Goal: Information Seeking & Learning: Check status

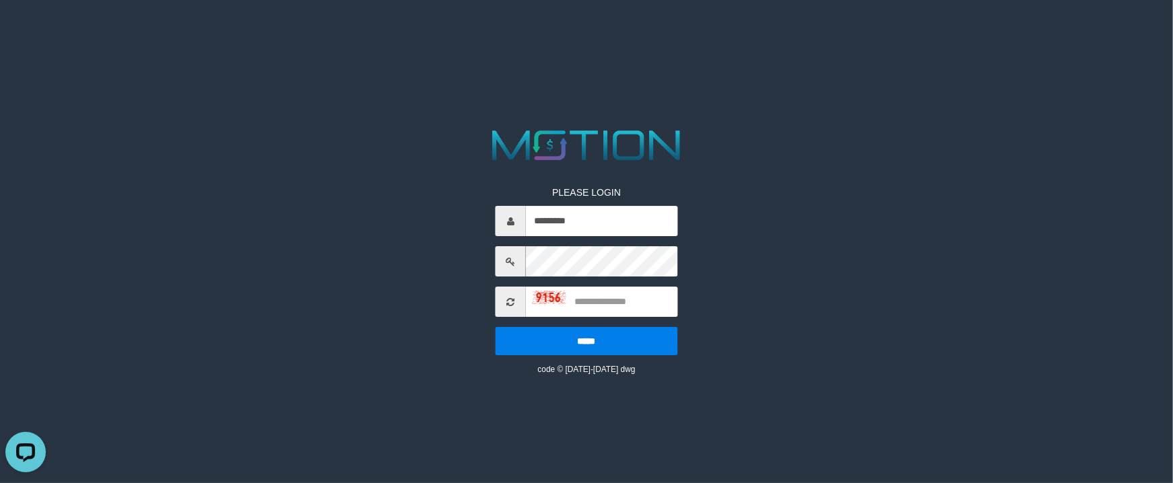
type input "*********"
click at [629, 311] on input "text" at bounding box center [601, 302] width 151 height 30
type input "*"
type input "****"
click at [495, 327] on input "*****" at bounding box center [586, 341] width 182 height 28
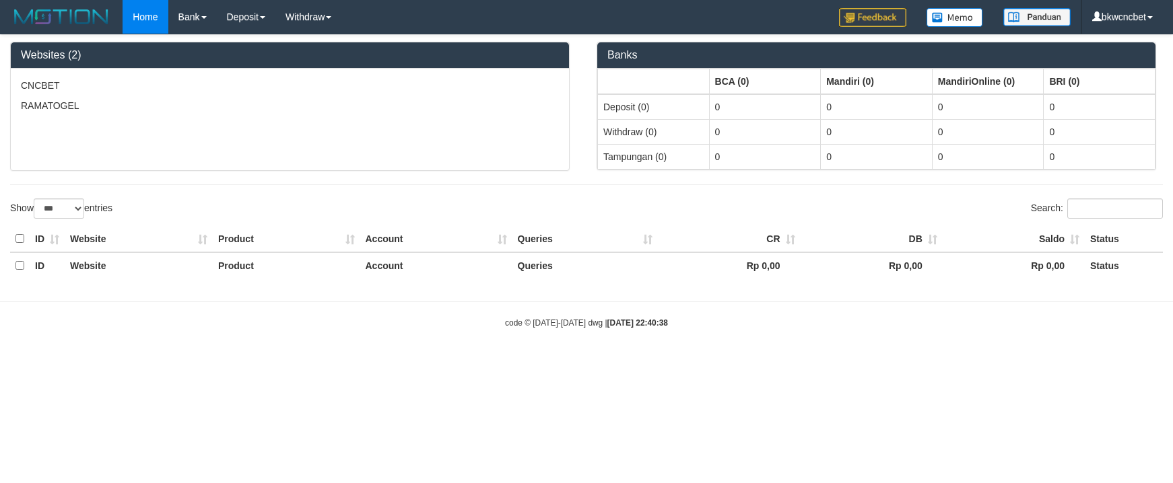
select select "***"
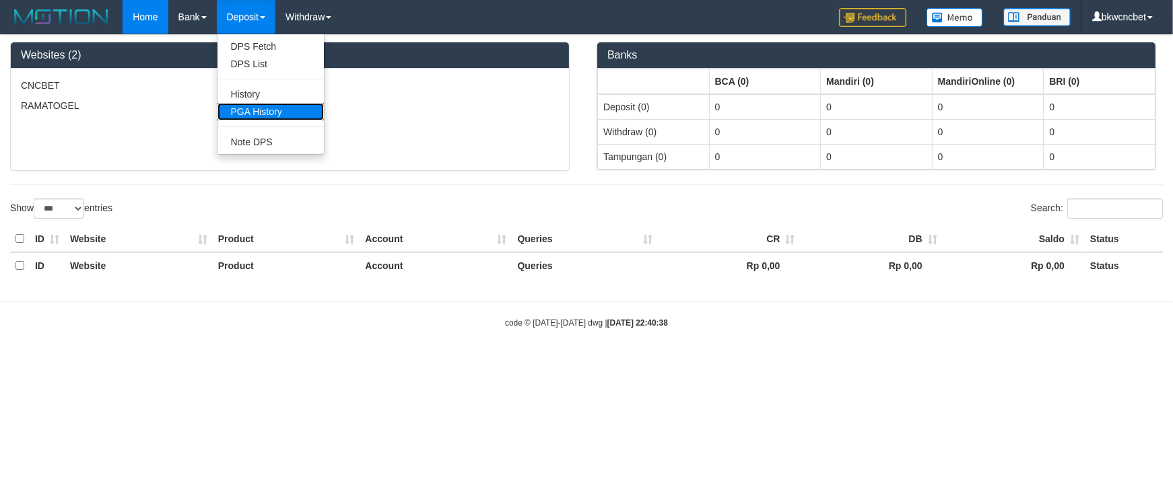
click at [281, 112] on link "PGA History" at bounding box center [270, 112] width 106 height 18
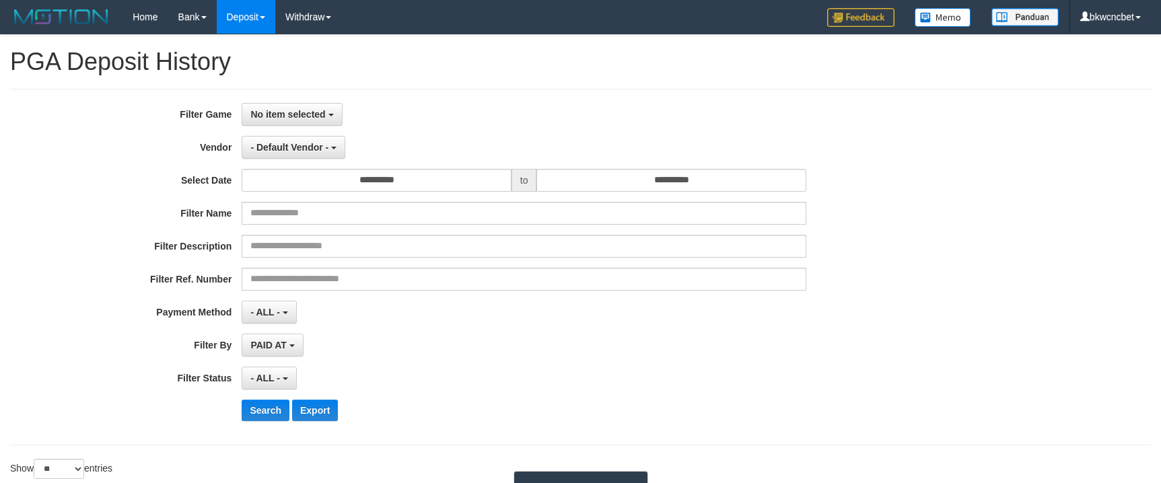
select select
select select "**"
drag, startPoint x: 324, startPoint y: 121, endPoint x: 361, endPoint y: 190, distance: 78.3
click at [324, 120] on button "No item selected" at bounding box center [292, 114] width 100 height 23
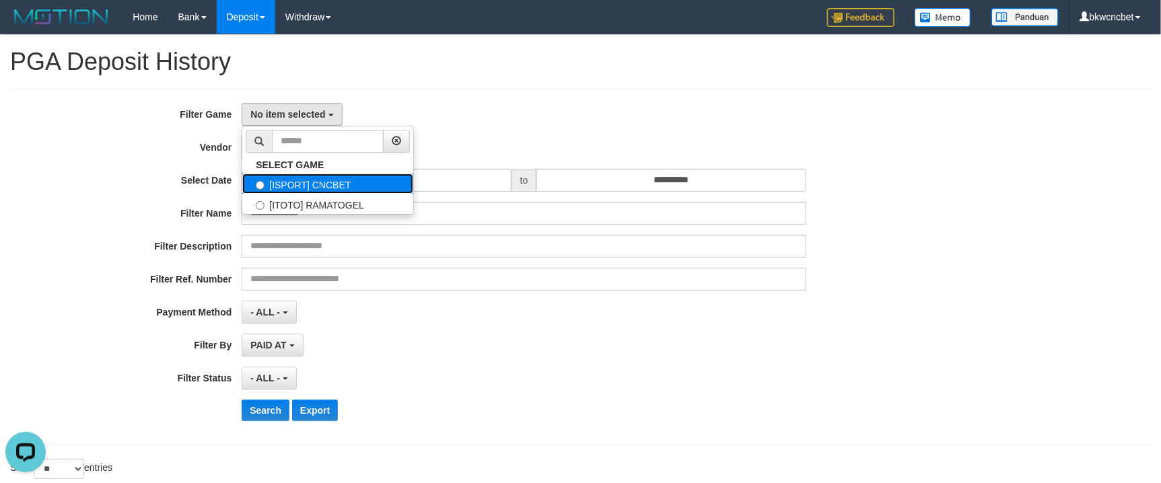
click at [335, 184] on label "[ISPORT] CNCBET" at bounding box center [327, 184] width 171 height 20
select select "****"
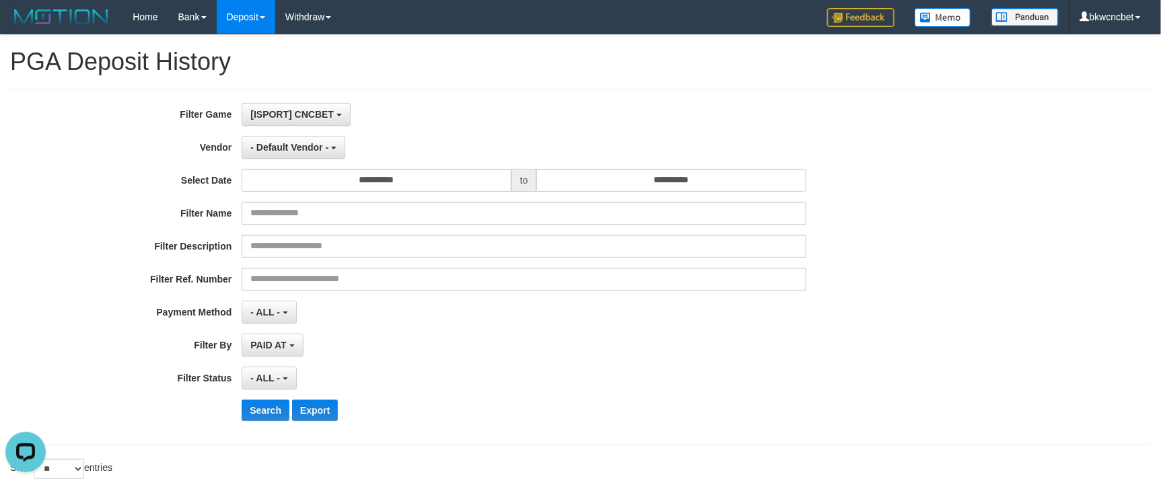
scroll to position [11, 0]
click at [300, 145] on span "- Default Vendor -" at bounding box center [289, 147] width 78 height 11
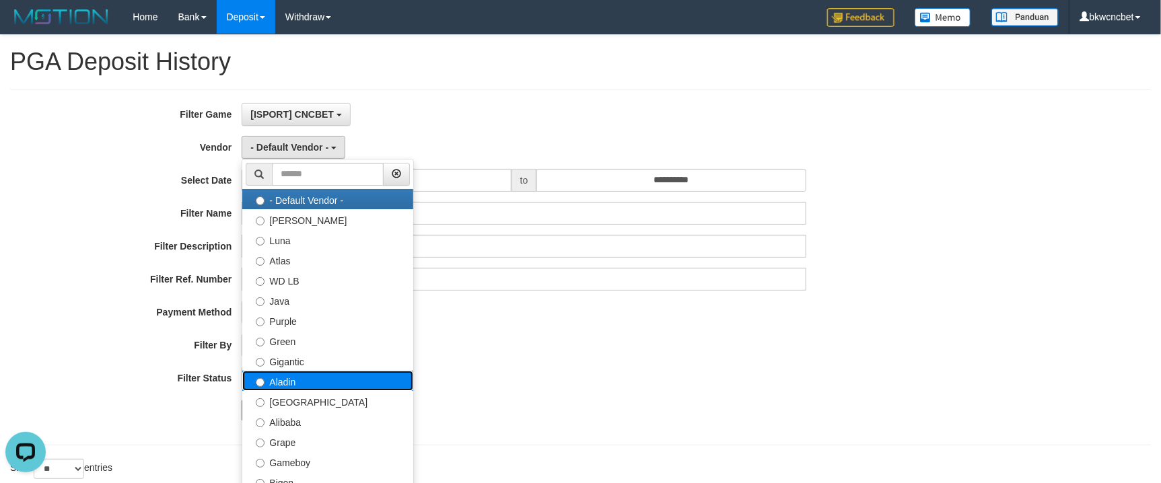
click at [318, 379] on label "Aladin" at bounding box center [327, 381] width 171 height 20
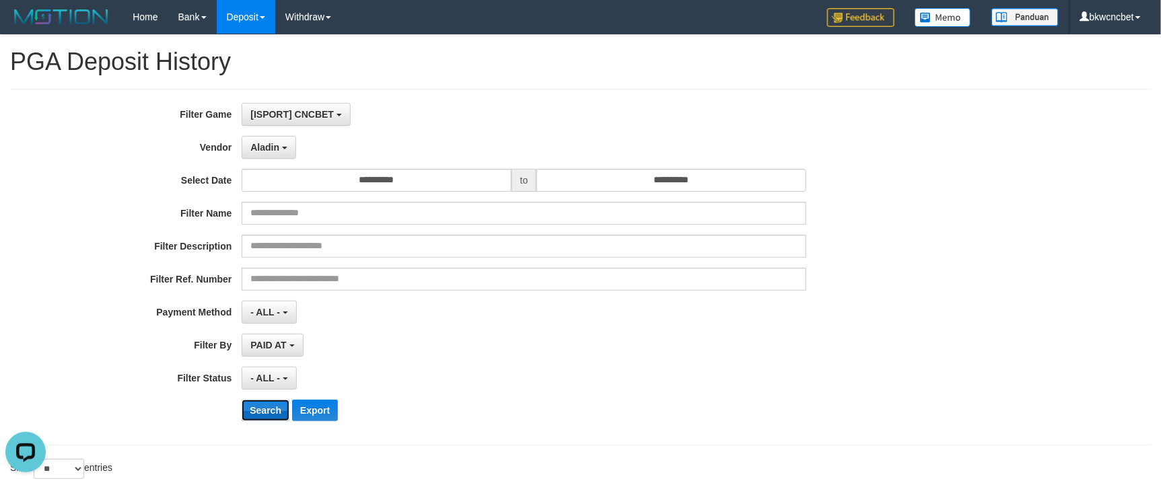
click at [260, 408] on button "Search" at bounding box center [266, 411] width 48 height 22
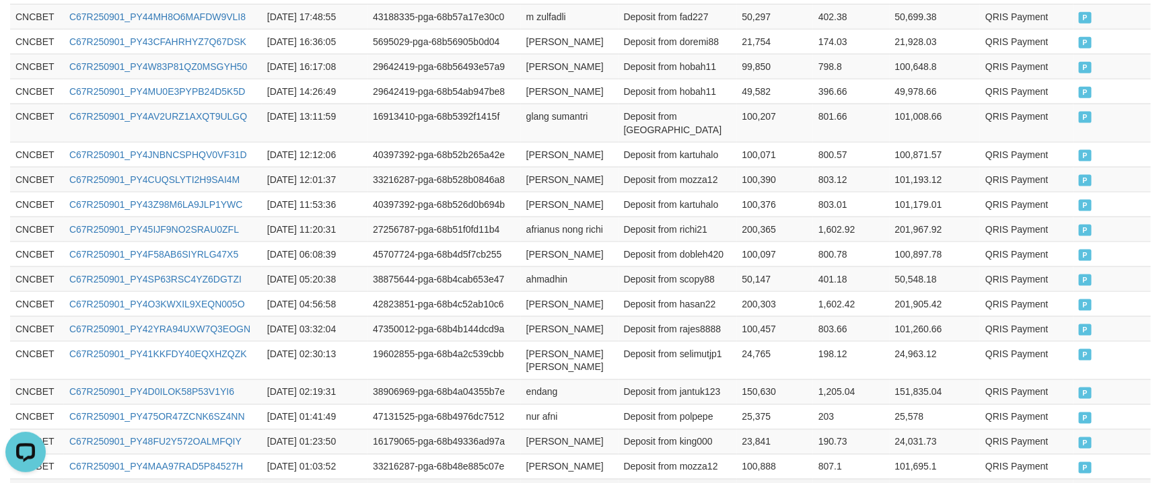
scroll to position [785, 0]
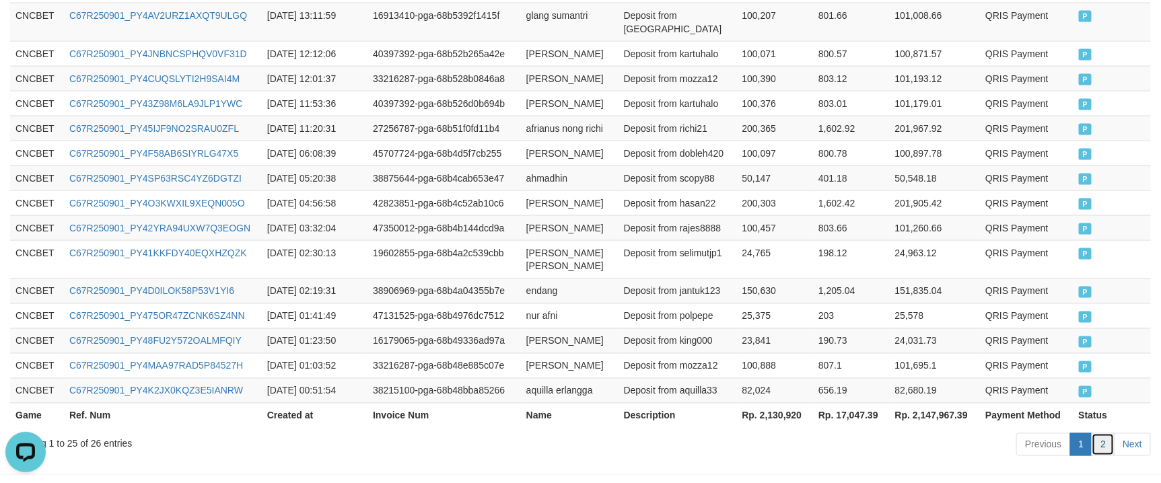
click at [1101, 433] on link "2" at bounding box center [1103, 444] width 23 height 23
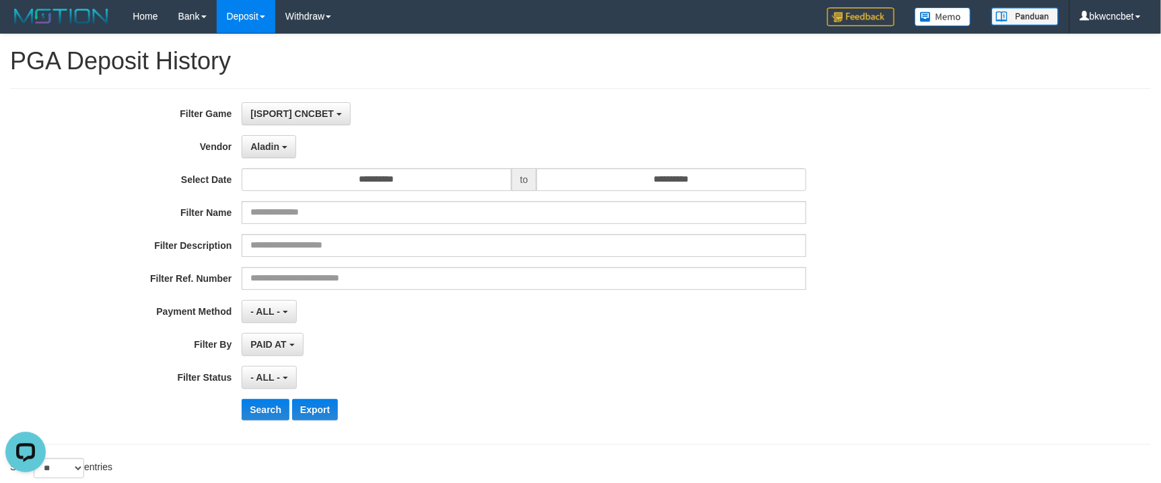
scroll to position [0, 0]
click at [250, 145] on button "Aladin" at bounding box center [269, 147] width 55 height 23
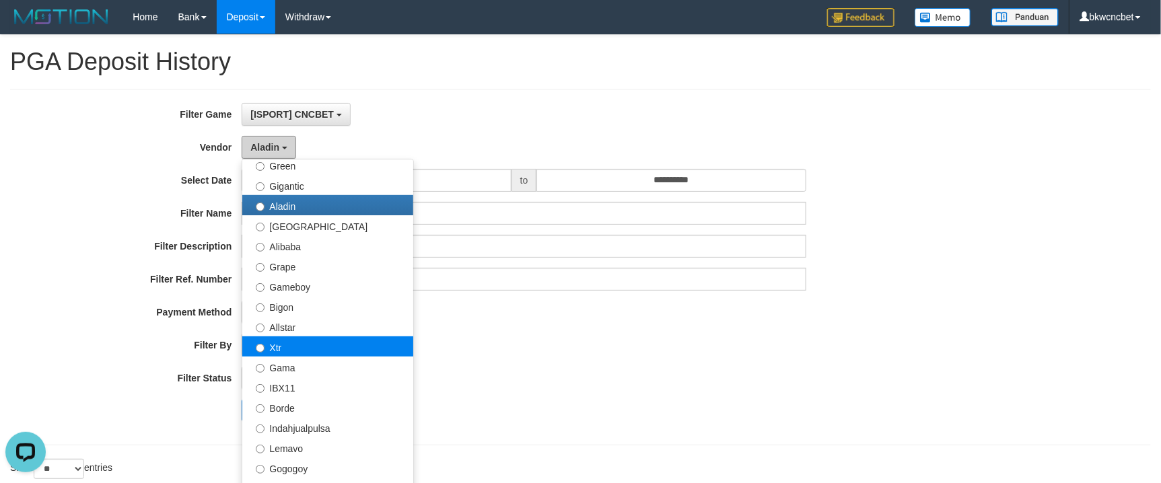
scroll to position [149, 0]
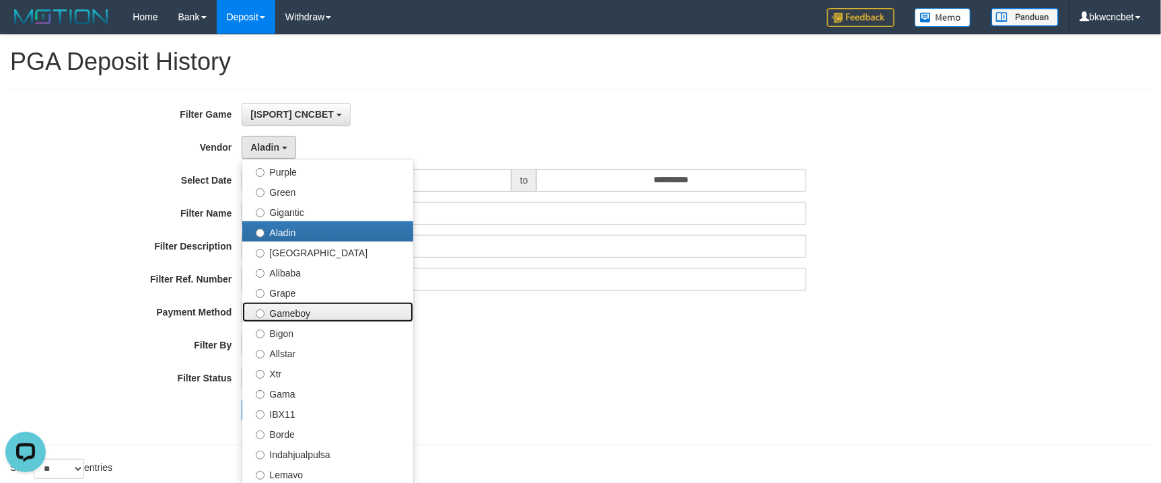
click at [345, 312] on label "Gameboy" at bounding box center [327, 312] width 171 height 20
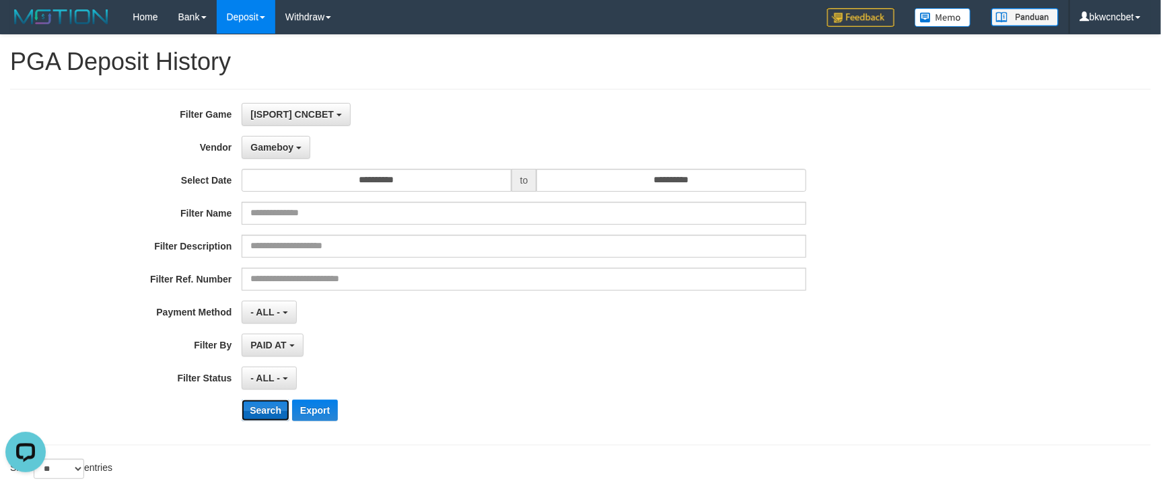
click at [263, 419] on button "Search" at bounding box center [266, 411] width 48 height 22
click at [271, 411] on button "Search" at bounding box center [266, 411] width 48 height 22
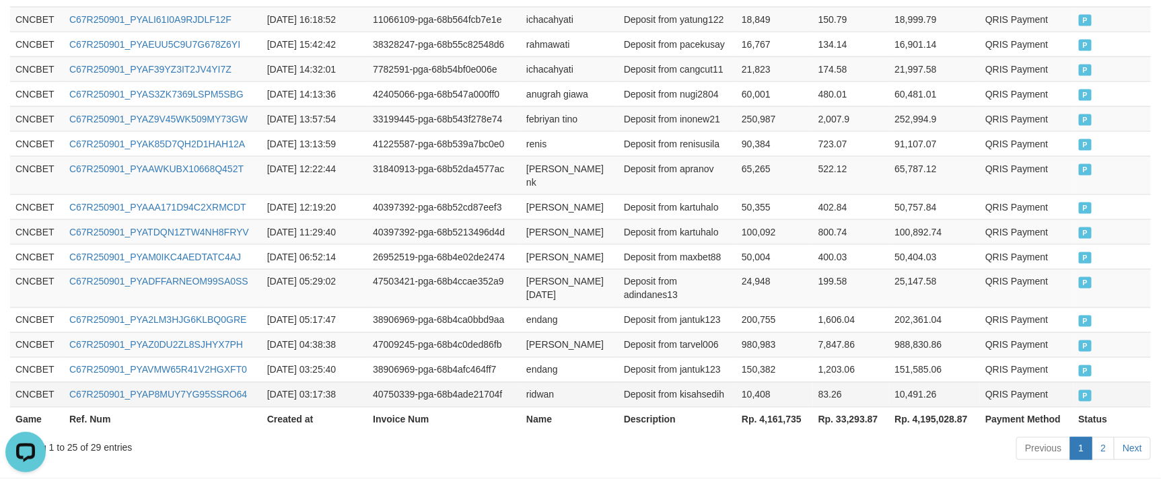
scroll to position [825, 0]
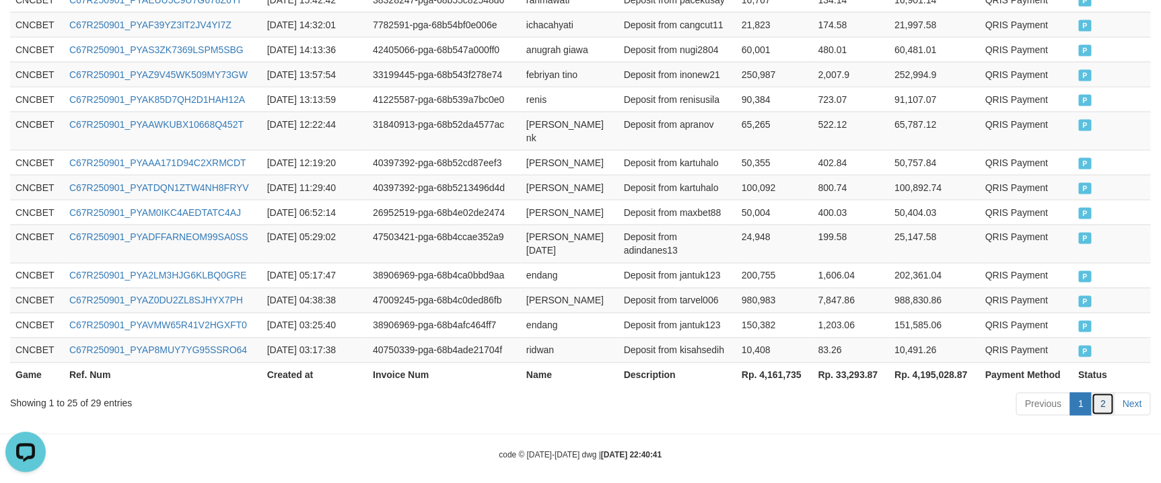
click at [1106, 393] on link "2" at bounding box center [1103, 404] width 23 height 23
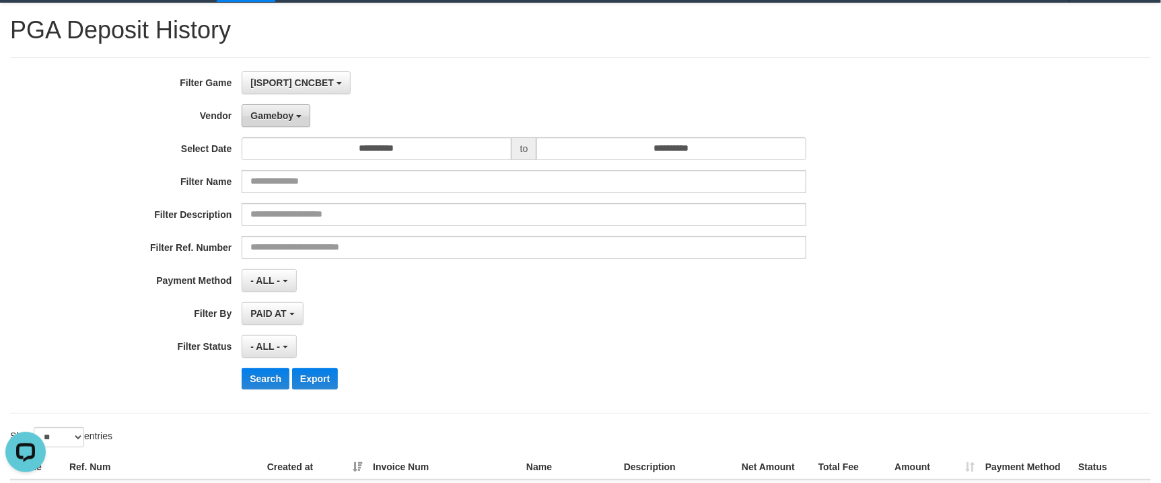
scroll to position [0, 0]
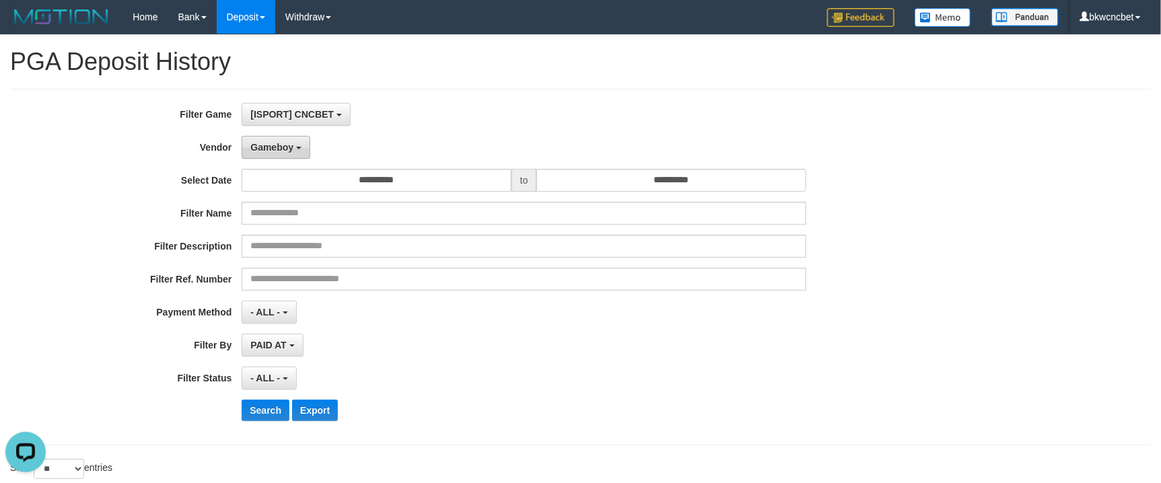
click at [265, 149] on span "Gameboy" at bounding box center [271, 147] width 43 height 11
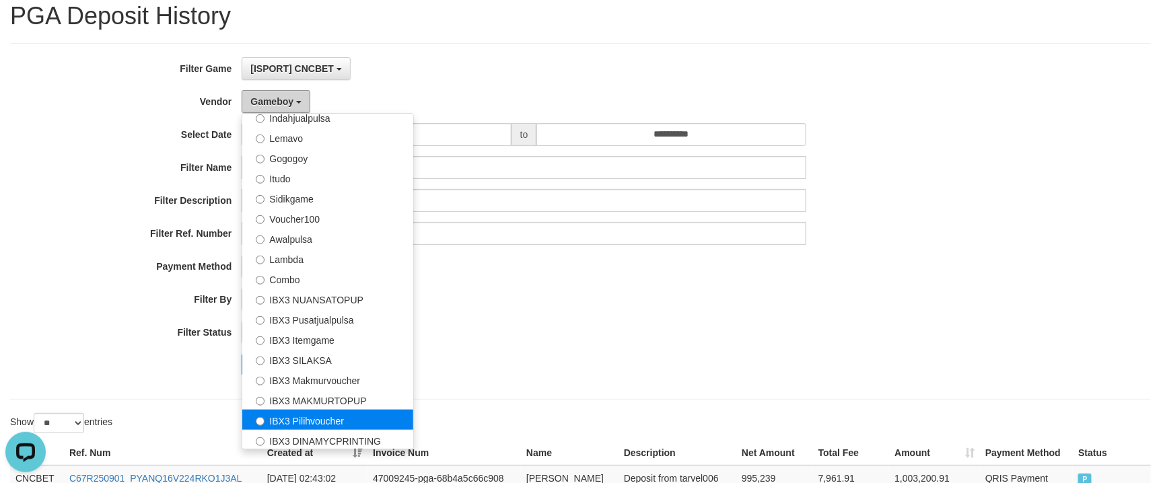
scroll to position [149, 0]
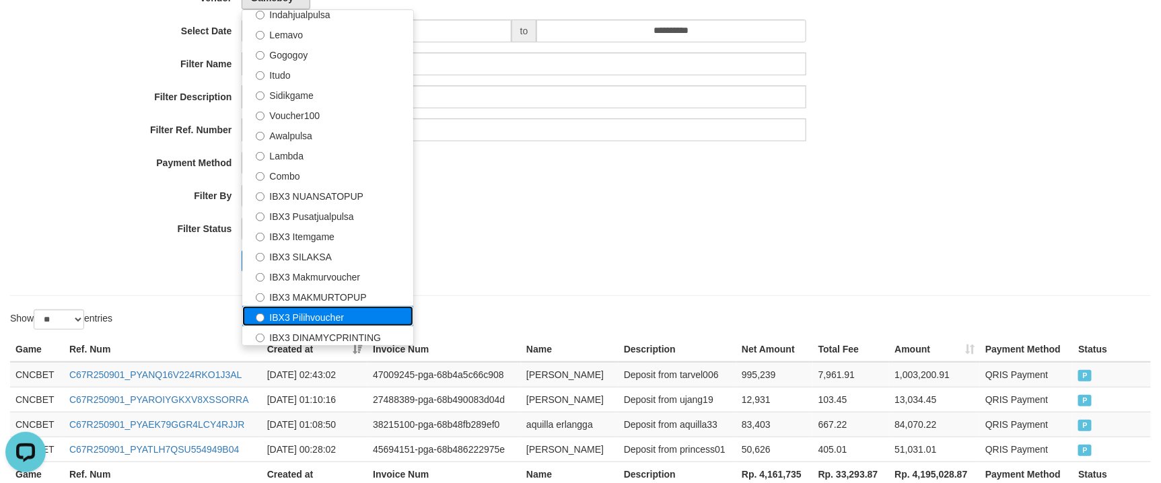
click at [351, 316] on label "IBX3 Pilihvoucher" at bounding box center [327, 316] width 171 height 20
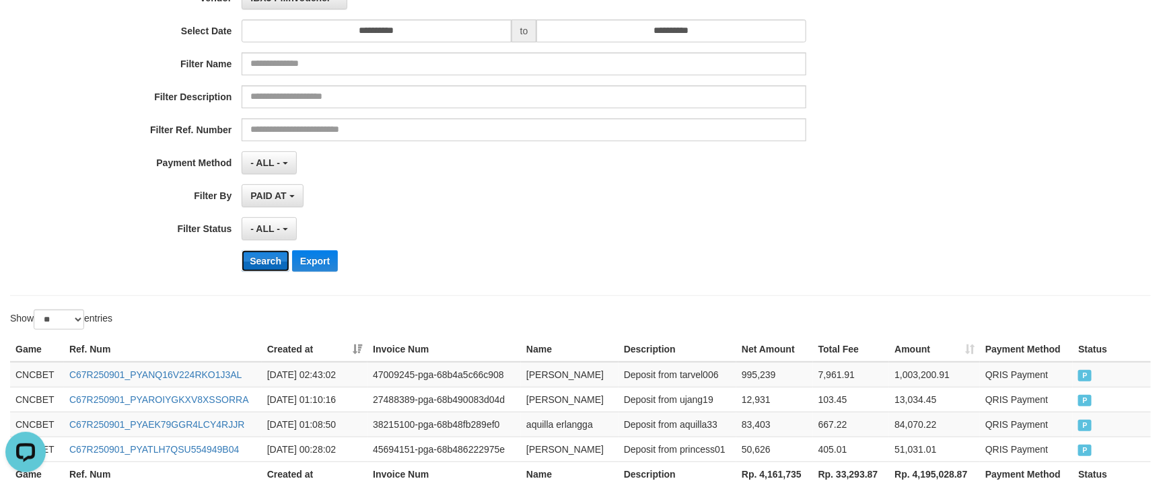
click at [267, 250] on button "Search" at bounding box center [266, 261] width 48 height 22
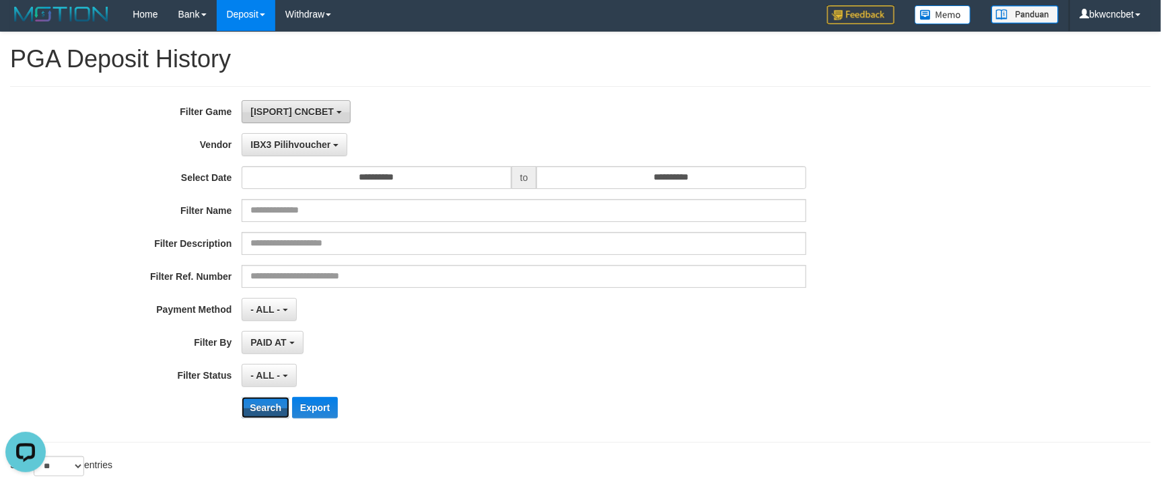
scroll to position [0, 0]
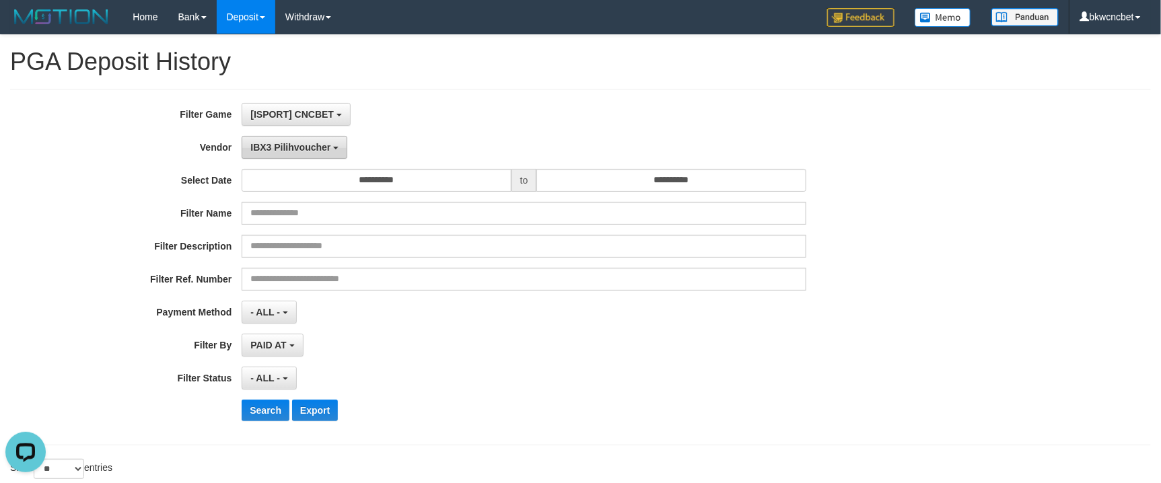
click at [314, 144] on span "IBX3 Pilihvoucher" at bounding box center [290, 147] width 80 height 11
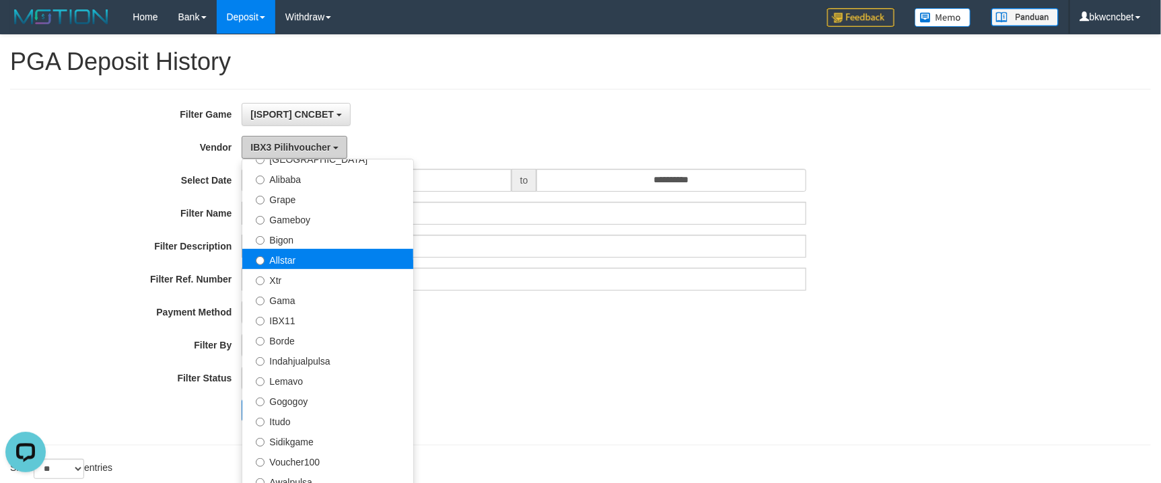
scroll to position [216, 0]
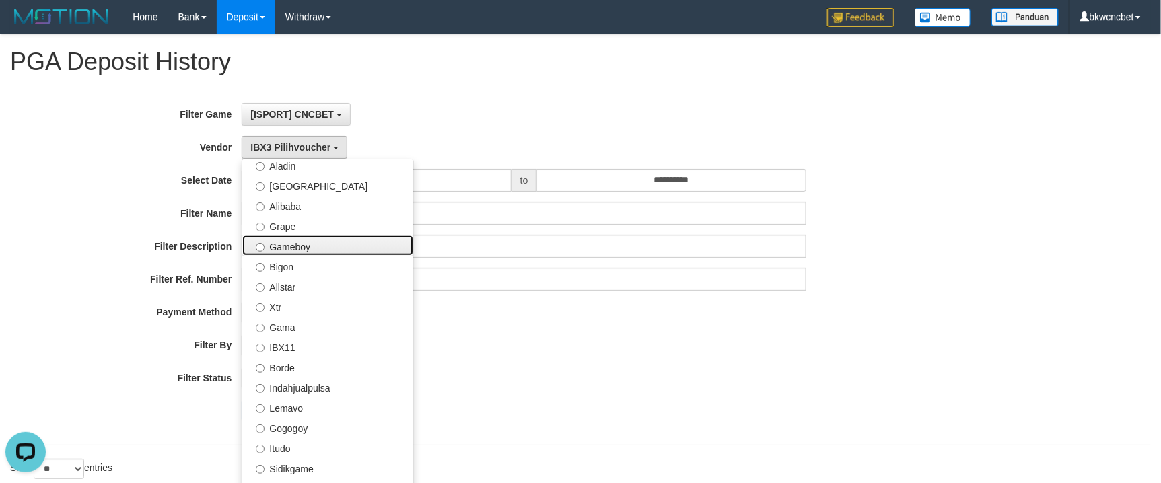
click at [342, 248] on label "Gameboy" at bounding box center [327, 246] width 171 height 20
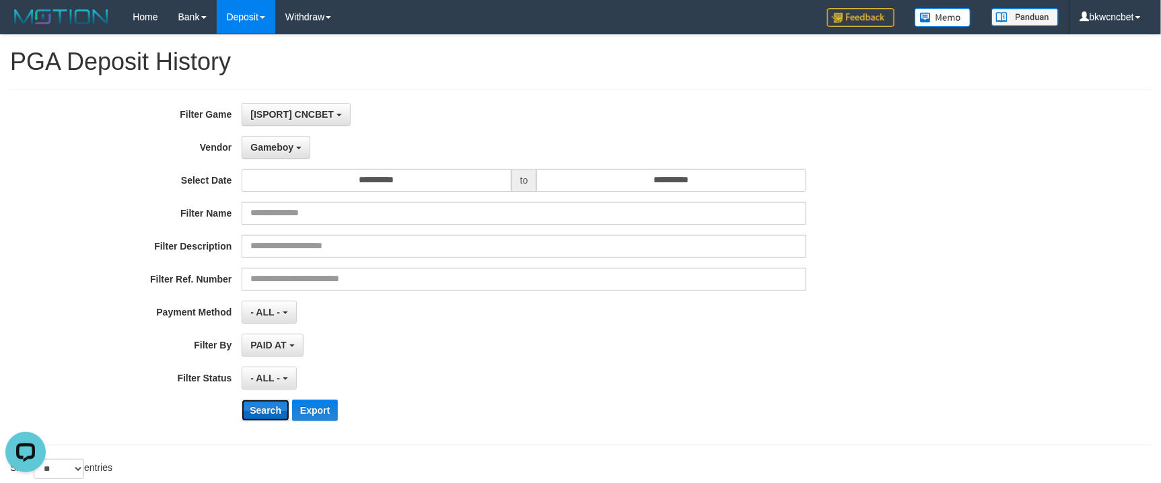
click at [275, 406] on button "Search" at bounding box center [266, 411] width 48 height 22
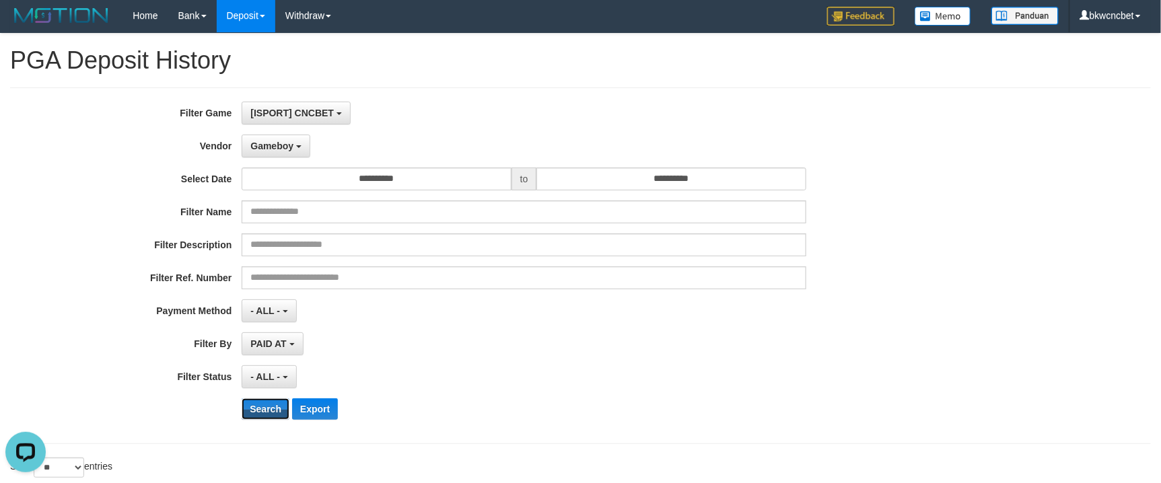
scroll to position [0, 0]
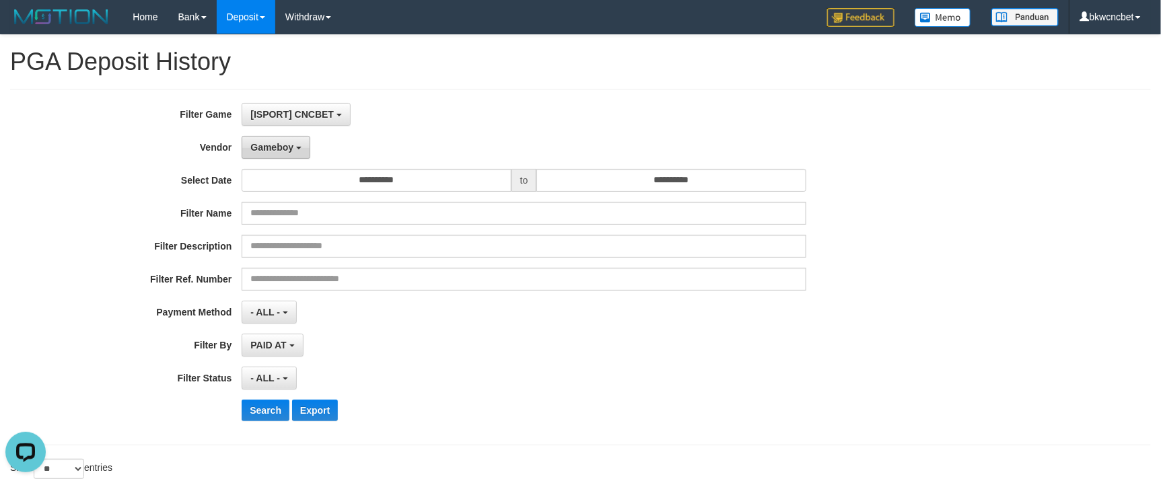
click at [265, 149] on span "Gameboy" at bounding box center [271, 147] width 43 height 11
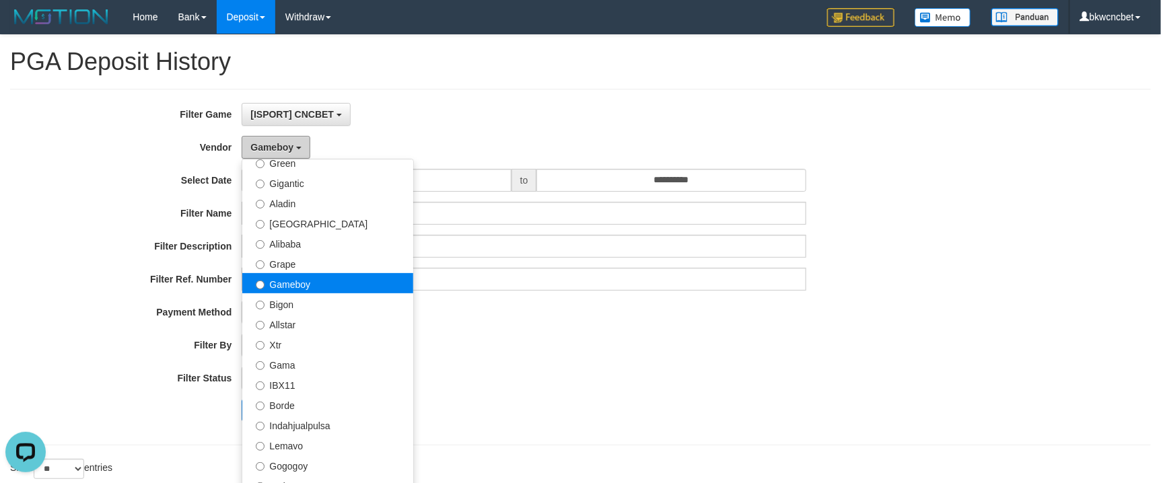
scroll to position [141, 0]
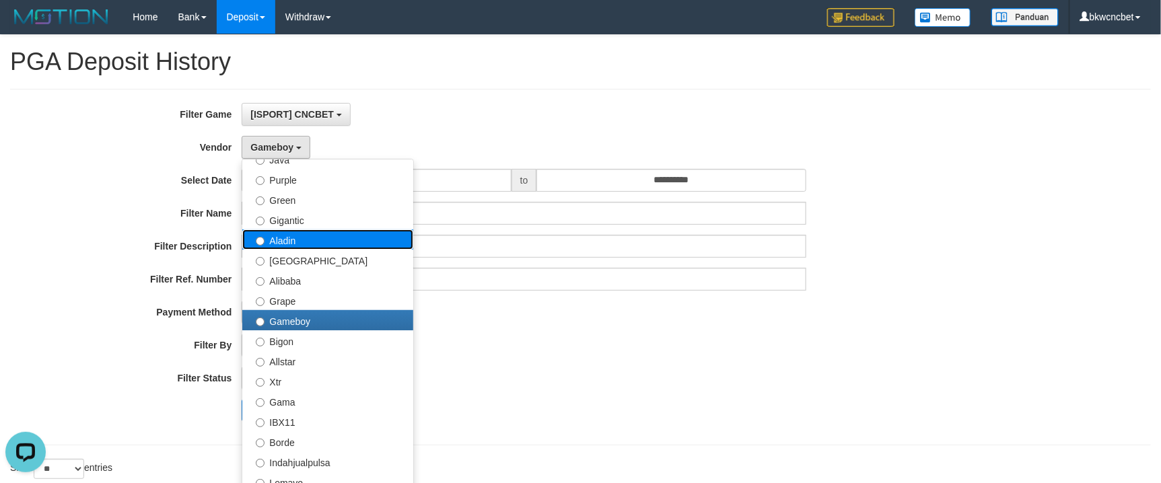
click at [312, 239] on label "Aladin" at bounding box center [327, 240] width 171 height 20
select select "**********"
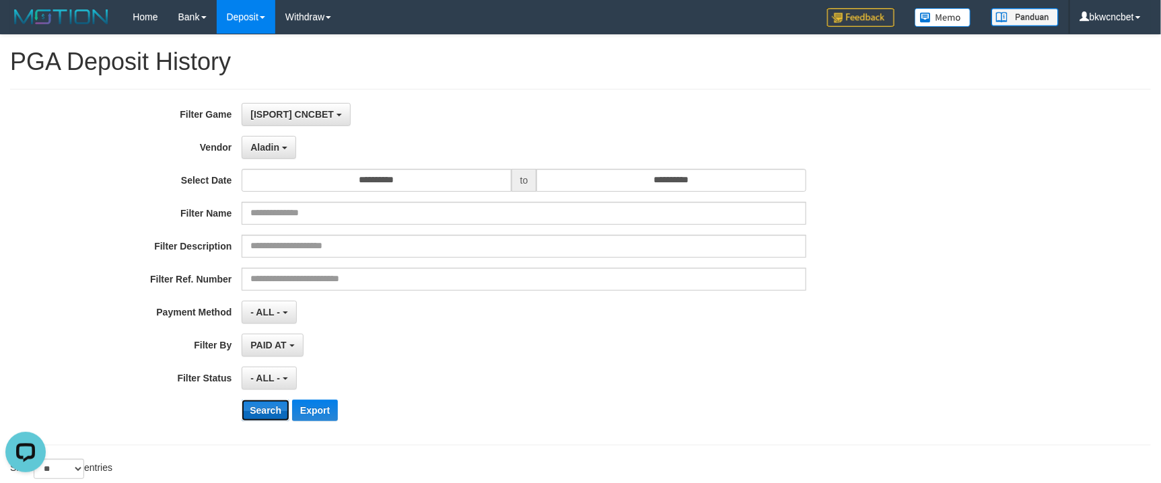
click at [267, 406] on button "Search" at bounding box center [266, 411] width 48 height 22
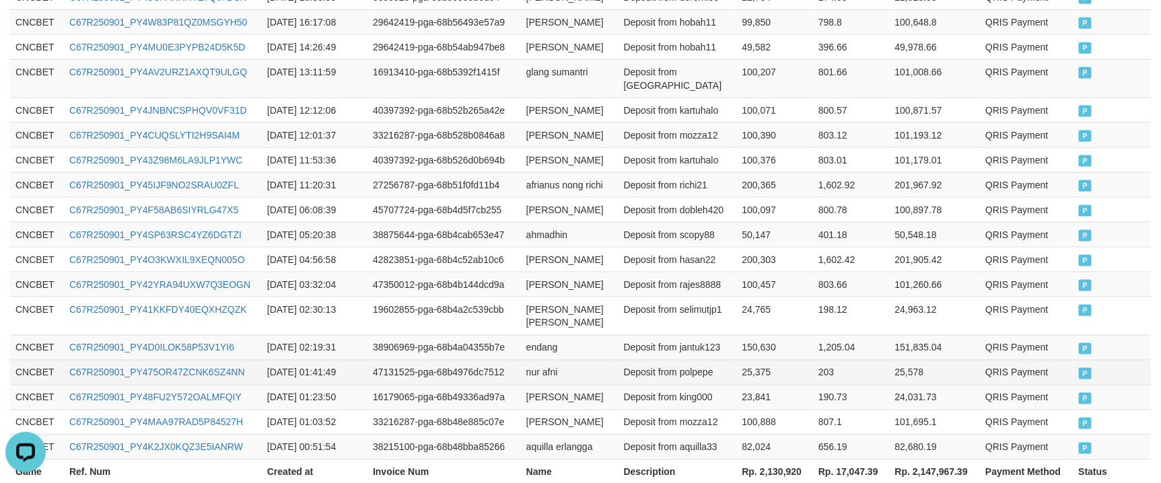
scroll to position [785, 0]
